Goal: Information Seeking & Learning: Learn about a topic

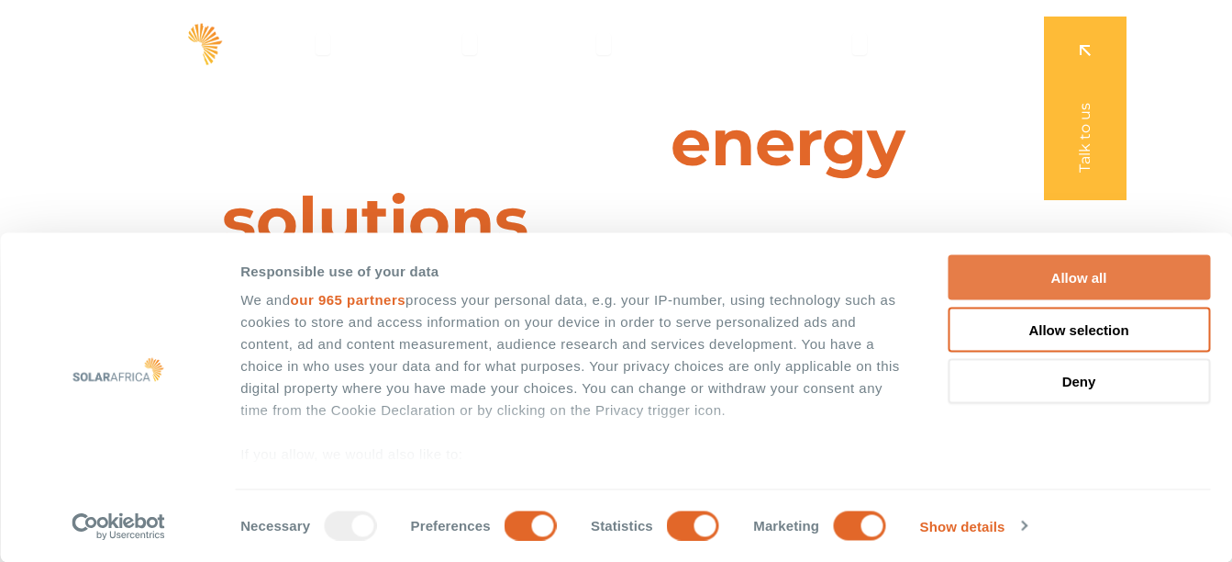
click at [1000, 263] on button "Allow all" at bounding box center [1079, 277] width 262 height 45
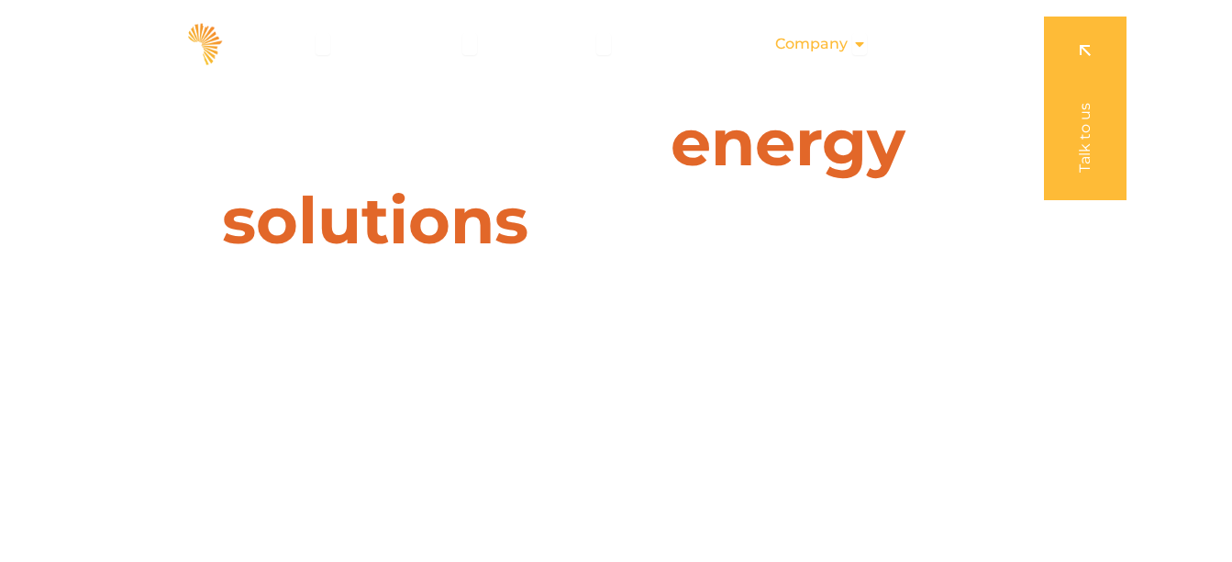
click at [861, 45] on icon "Menu" at bounding box center [860, 44] width 15 height 15
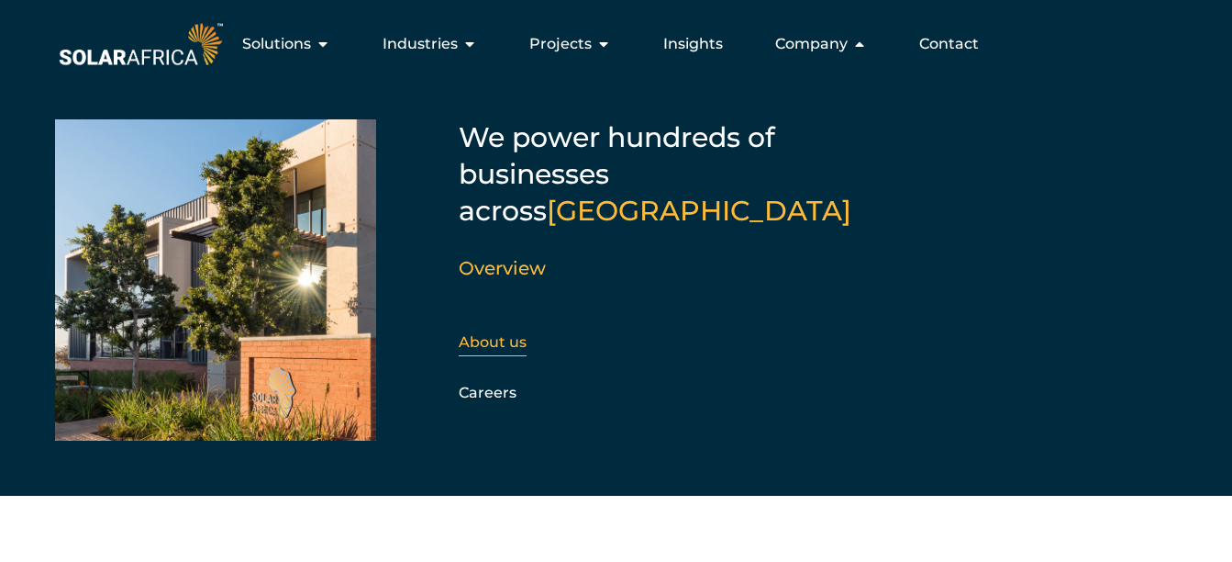
click at [496, 333] on link "About us" at bounding box center [493, 341] width 68 height 17
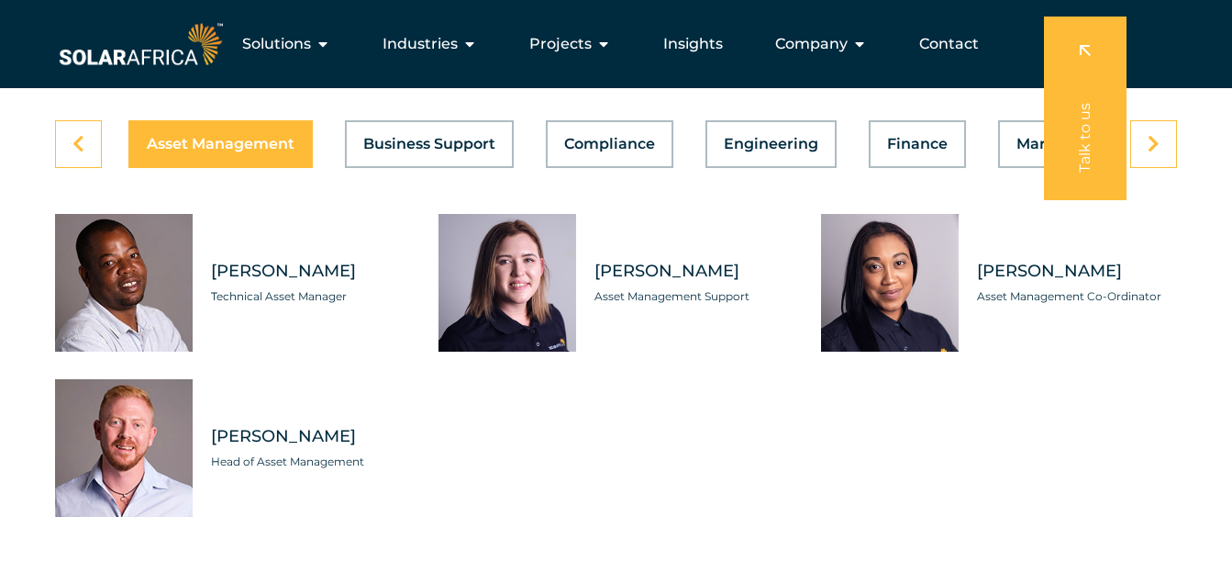
scroll to position [5142, 0]
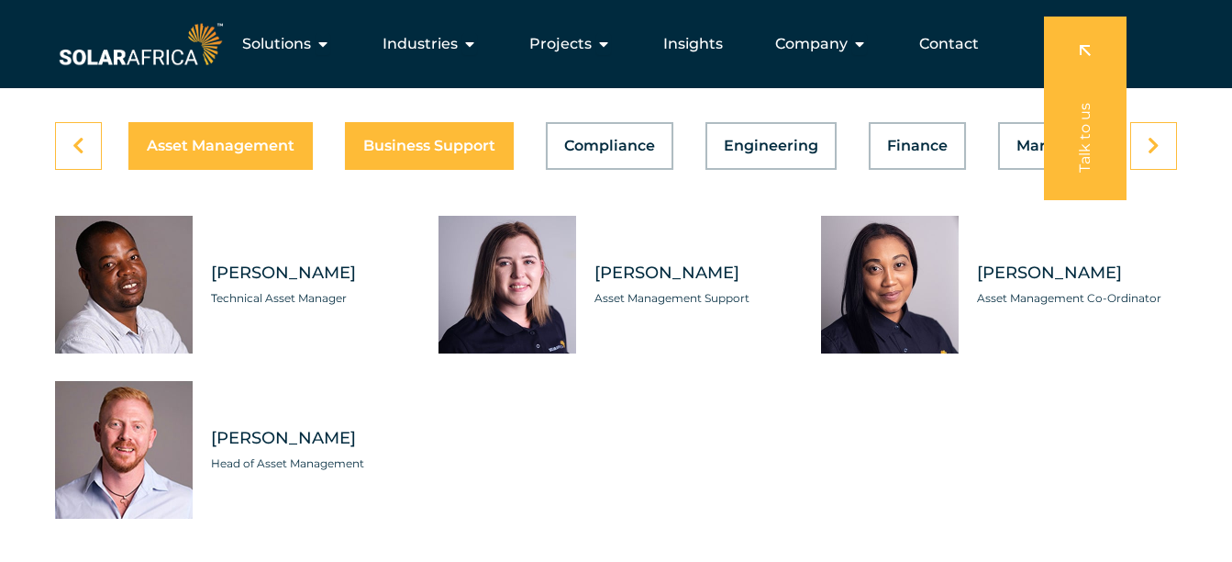
click at [432, 153] on span "Business Support" at bounding box center [429, 146] width 132 height 15
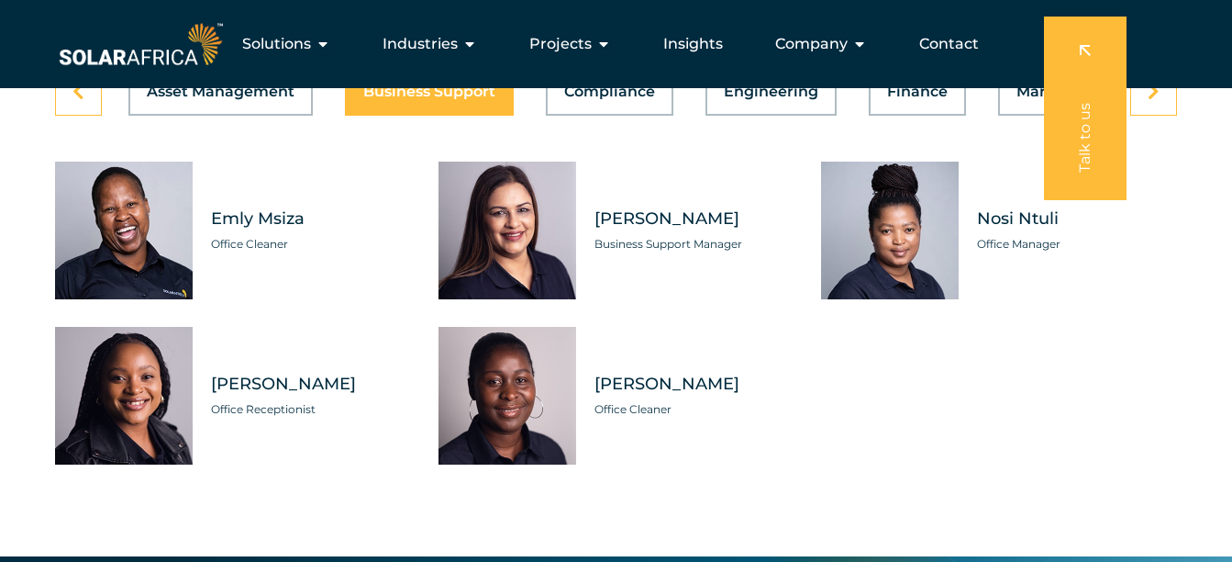
scroll to position [5191, 0]
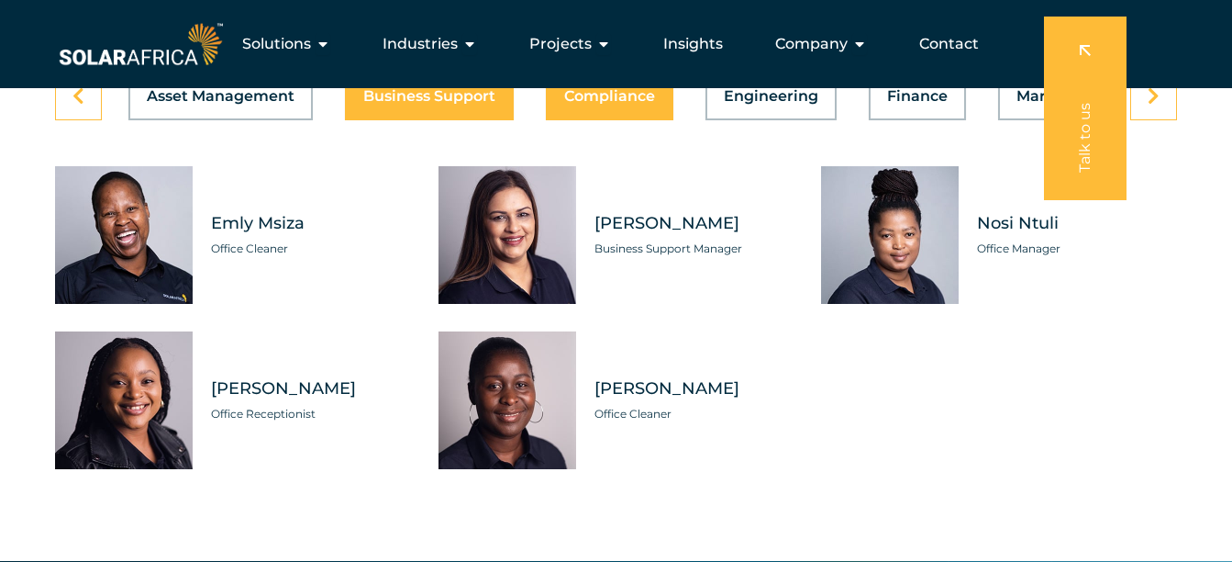
click at [594, 104] on span "Compliance" at bounding box center [609, 96] width 91 height 15
